Goal: Browse casually

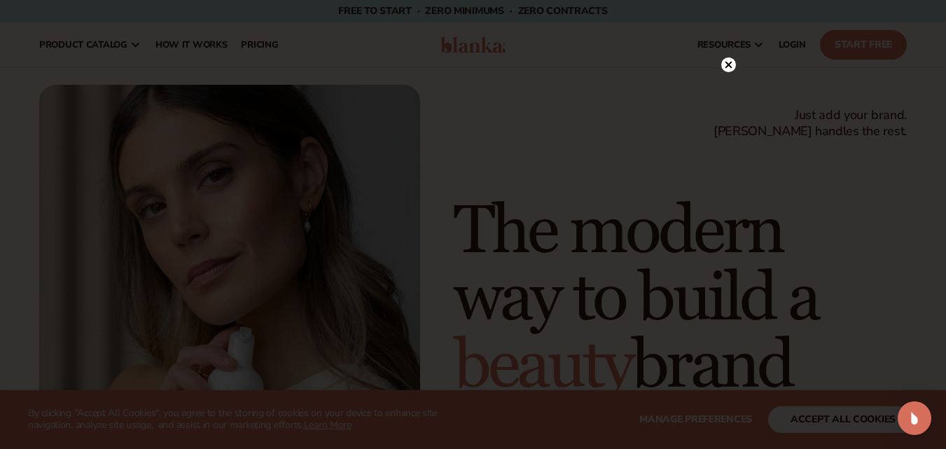
click at [725, 60] on circle at bounding box center [728, 64] width 15 height 15
